Goal: Information Seeking & Learning: Learn about a topic

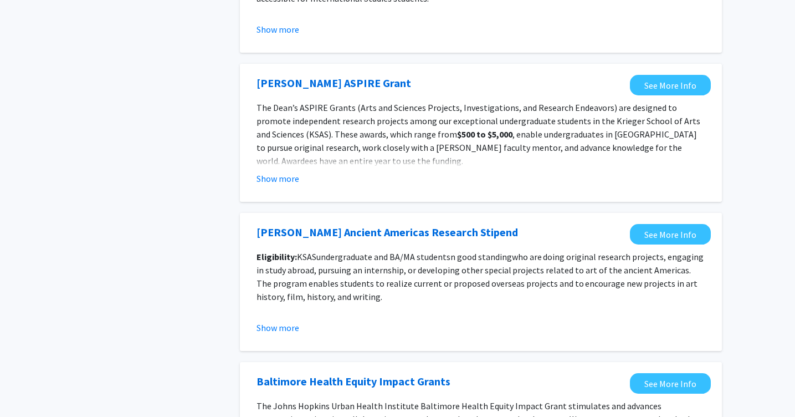
scroll to position [1090, 0]
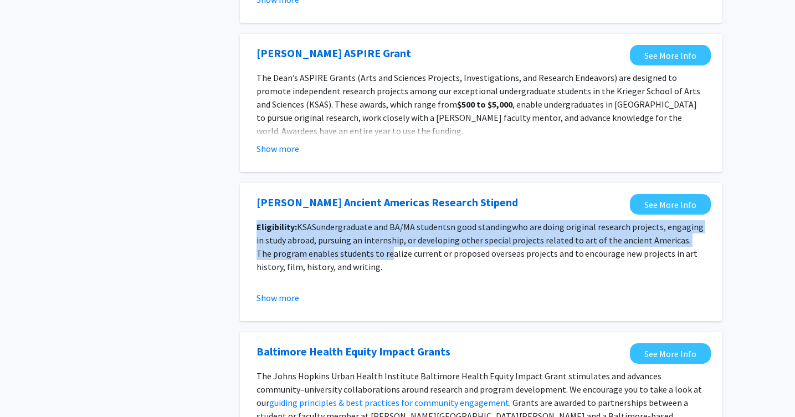
drag, startPoint x: 257, startPoint y: 223, endPoint x: 371, endPoint y: 252, distance: 118.3
click at [371, 252] on p "Eligibility: KSAS undergraduate and BA/MA students n good standing who are doin…" at bounding box center [481, 246] width 449 height 53
click at [371, 252] on span "who are doing original research projects, engaging in study abroad, pursuing an…" at bounding box center [480, 246] width 447 height 51
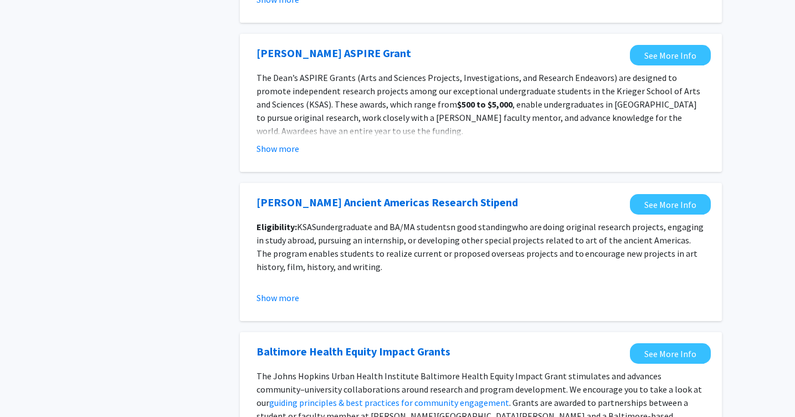
drag, startPoint x: 369, startPoint y: 266, endPoint x: 268, endPoint y: 219, distance: 111.1
click at [268, 220] on p "Eligibility: KSAS undergraduate and BA/MA students n good standing who are doin…" at bounding box center [481, 246] width 449 height 53
click at [263, 216] on fg-opportunity "[PERSON_NAME] Ancient Americas Research Stipend See More Info Eligibility: KSAS…" at bounding box center [481, 252] width 460 height 116
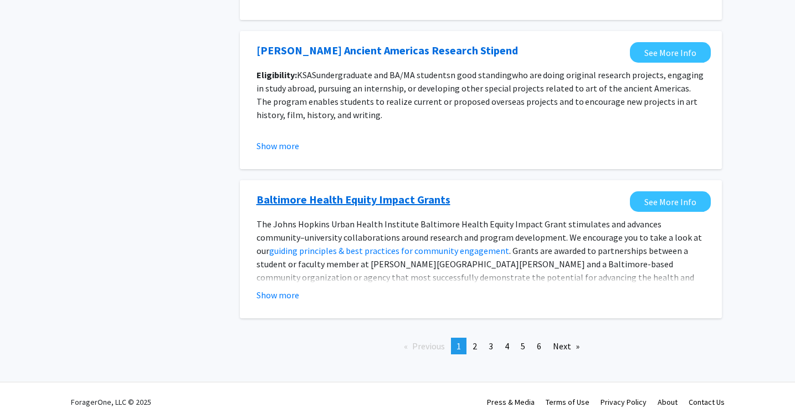
scroll to position [1246, 0]
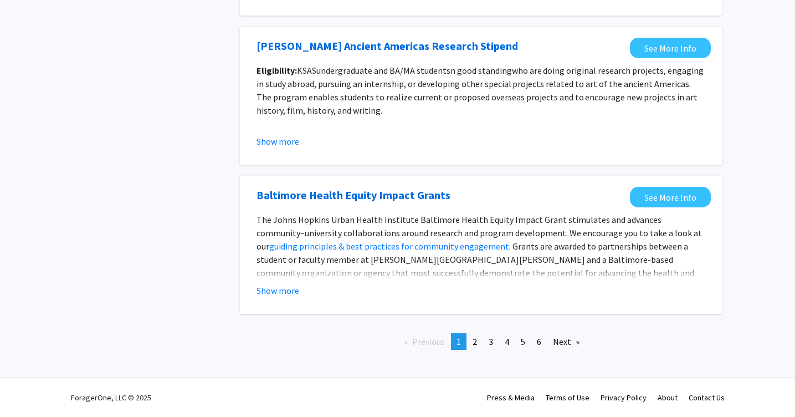
click at [305, 296] on div "Show more" at bounding box center [481, 290] width 449 height 13
click at [295, 296] on button "Show more" at bounding box center [278, 290] width 43 height 13
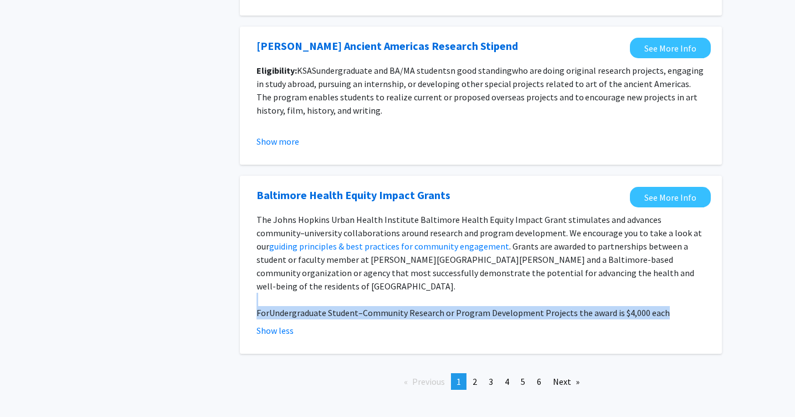
drag, startPoint x: 398, startPoint y: 306, endPoint x: 390, endPoint y: 286, distance: 21.8
click at [390, 286] on fg-read-more "The [PERSON_NAME] Health Institute Baltimore Health Equity Impact Grant stimula…" at bounding box center [481, 275] width 449 height 124
click at [390, 293] on p at bounding box center [481, 299] width 449 height 13
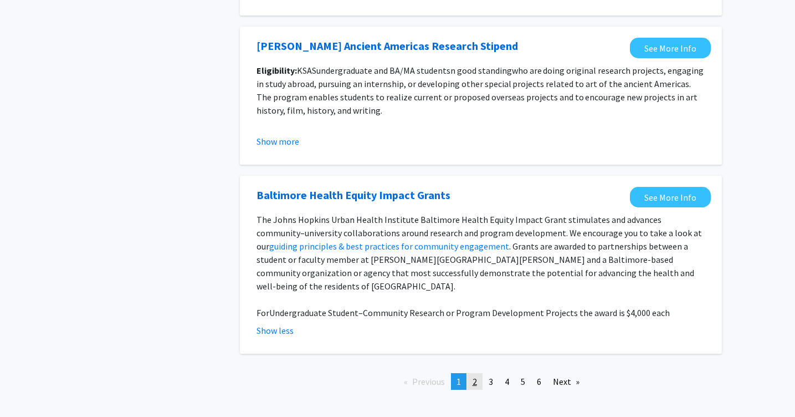
click at [478, 373] on link "page 2" at bounding box center [475, 381] width 16 height 17
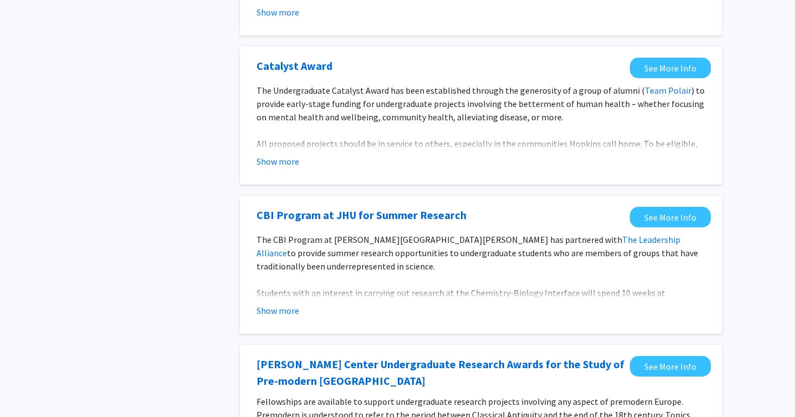
scroll to position [520, 0]
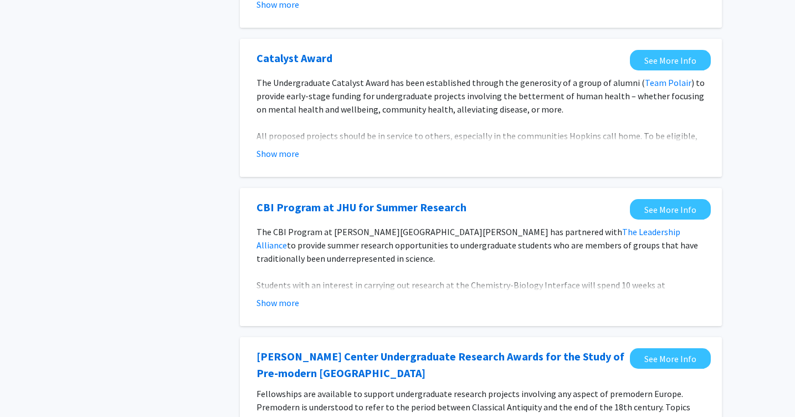
drag, startPoint x: 387, startPoint y: 257, endPoint x: 371, endPoint y: 222, distance: 38.9
click at [371, 222] on fg-opportunity "CBI Program at JHU for Summer Research See More Info The CBI Program at [PERSON…" at bounding box center [481, 257] width 460 height 116
drag, startPoint x: 388, startPoint y: 264, endPoint x: 374, endPoint y: 237, distance: 30.7
click at [374, 238] on p "The CBI Program at [PERSON_NAME][GEOGRAPHIC_DATA][PERSON_NAME] has partnered wi…" at bounding box center [481, 245] width 449 height 40
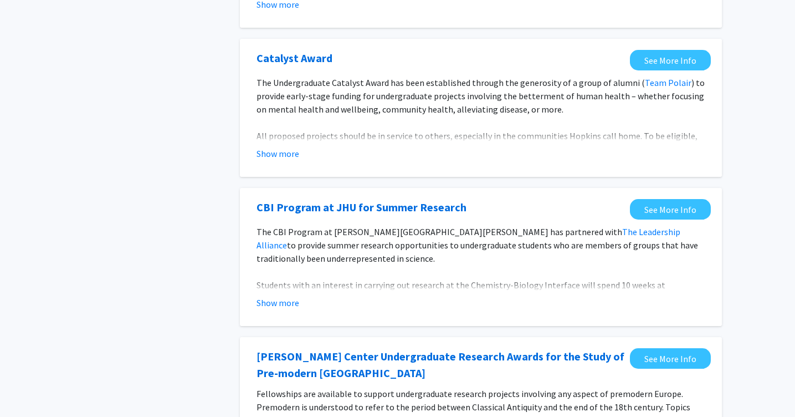
click at [374, 237] on p "The CBI Program at [PERSON_NAME][GEOGRAPHIC_DATA][PERSON_NAME] has partnered wi…" at bounding box center [481, 245] width 449 height 40
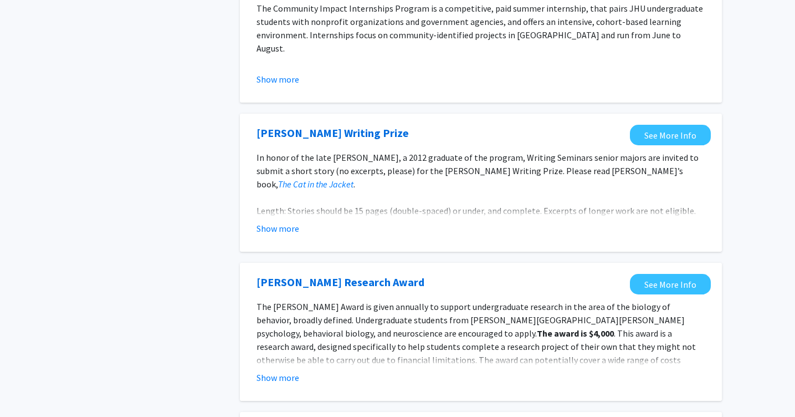
scroll to position [1060, 0]
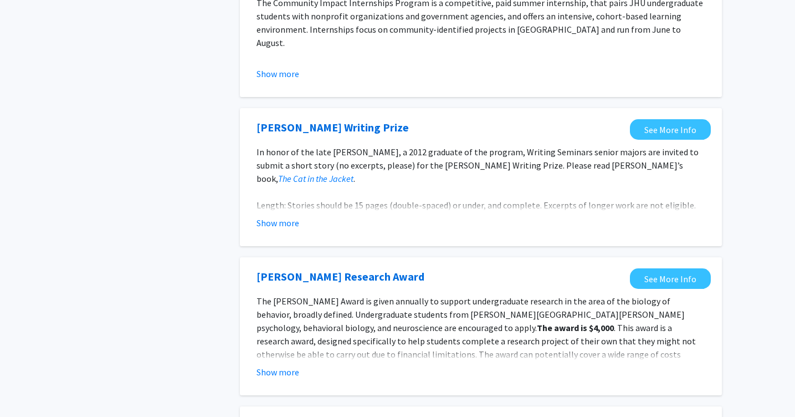
drag, startPoint x: 383, startPoint y: 286, endPoint x: 417, endPoint y: 359, distance: 80.6
click at [417, 359] on fg-opportunity "[PERSON_NAME] Research Award See More Info The [PERSON_NAME] Award is given ann…" at bounding box center [481, 326] width 460 height 116
click at [417, 359] on span ". This award is a research award, designed specifically to help students comple…" at bounding box center [476, 347] width 439 height 51
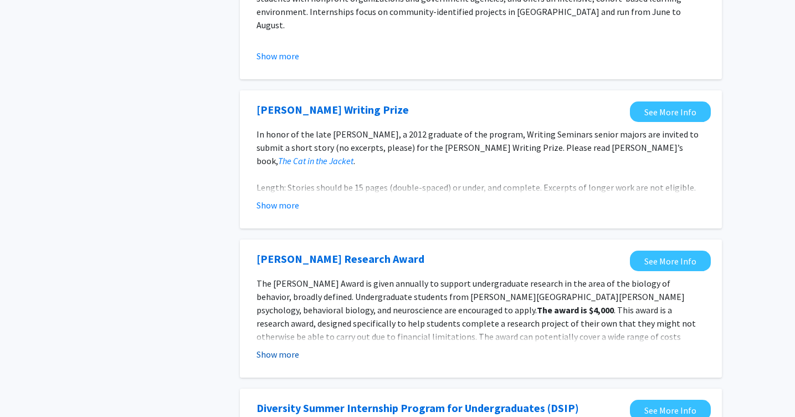
click at [274, 349] on button "Show more" at bounding box center [278, 353] width 43 height 13
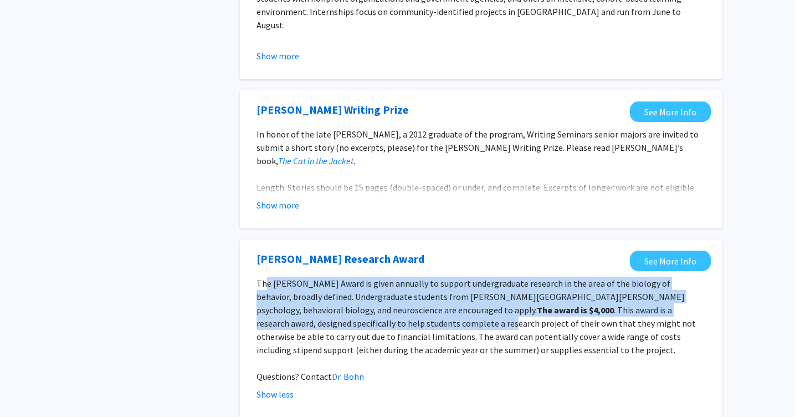
drag, startPoint x: 267, startPoint y: 279, endPoint x: 311, endPoint y: 330, distance: 67.6
click at [311, 330] on p "The [PERSON_NAME] Award is given annually to support undergraduate research in …" at bounding box center [481, 317] width 449 height 80
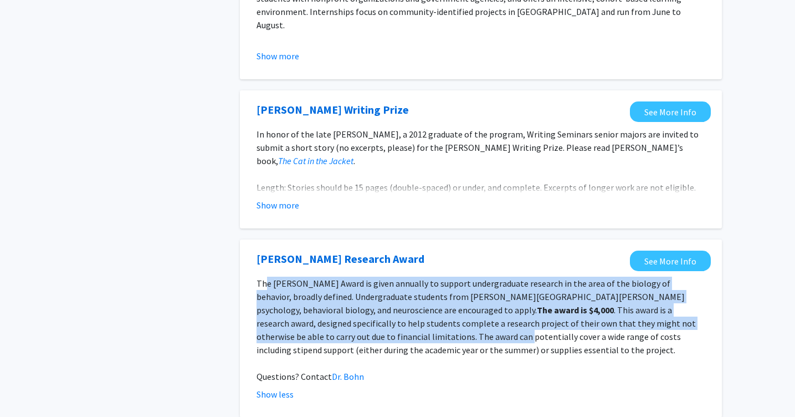
click at [311, 330] on p "The [PERSON_NAME] Award is given annually to support undergraduate research in …" at bounding box center [481, 317] width 449 height 80
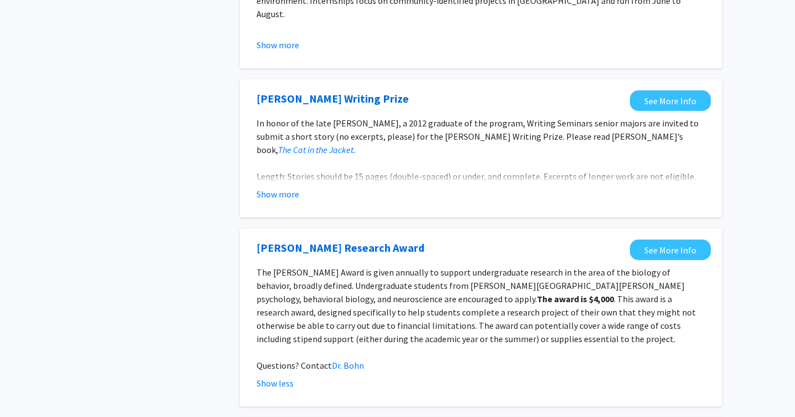
scroll to position [1090, 0]
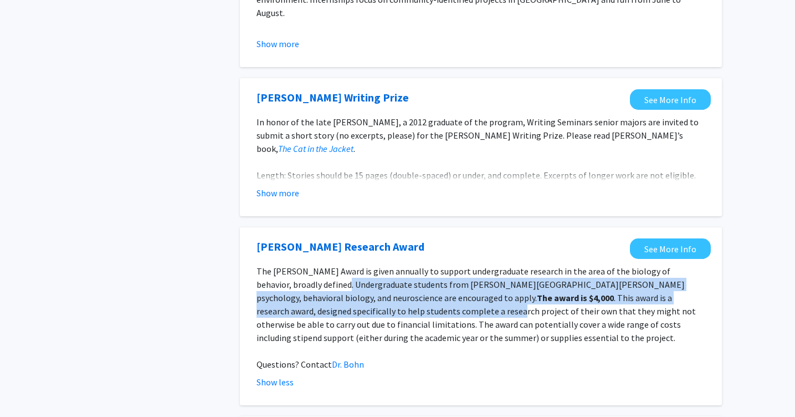
drag, startPoint x: 308, startPoint y: 282, endPoint x: 319, endPoint y: 311, distance: 30.9
click at [319, 311] on p "The [PERSON_NAME] Award is given annually to support undergraduate research in …" at bounding box center [481, 304] width 449 height 80
click at [319, 311] on span ". This award is a research award, designed specifically to help students comple…" at bounding box center [476, 317] width 439 height 51
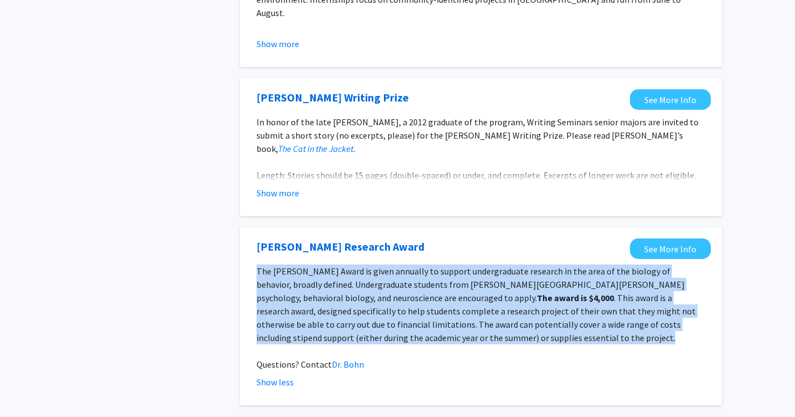
drag, startPoint x: 257, startPoint y: 268, endPoint x: 433, endPoint y: 338, distance: 190.1
click at [433, 338] on p "The [PERSON_NAME] Award is given annually to support undergraduate research in …" at bounding box center [481, 304] width 449 height 80
drag, startPoint x: 438, startPoint y: 341, endPoint x: 414, endPoint y: 254, distance: 89.8
click at [414, 254] on fg-opportunity "[PERSON_NAME] Research Award See More Info The [PERSON_NAME] Award is given ann…" at bounding box center [481, 316] width 460 height 156
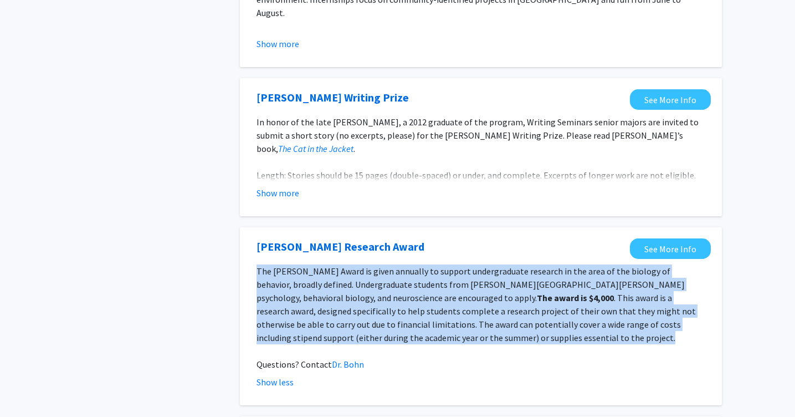
click at [414, 254] on div "[PERSON_NAME] Research Award" at bounding box center [441, 246] width 368 height 17
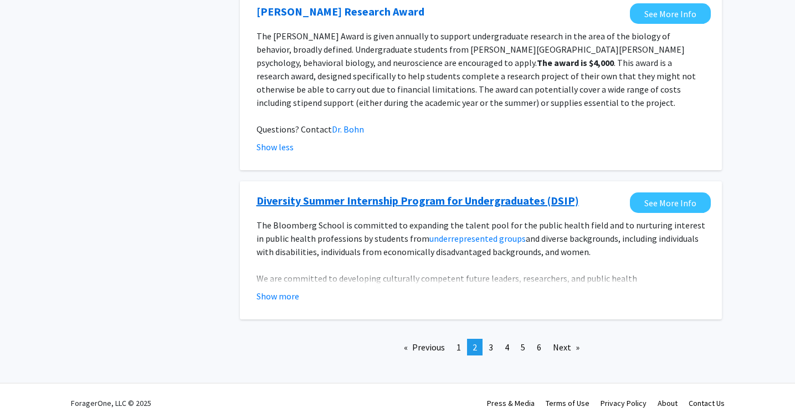
scroll to position [1326, 0]
click at [493, 349] on span "3" at bounding box center [491, 346] width 4 height 11
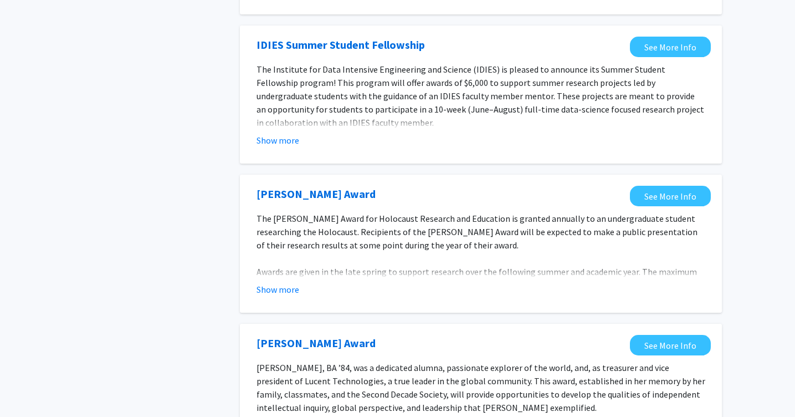
scroll to position [976, 0]
